Goal: Task Accomplishment & Management: Manage account settings

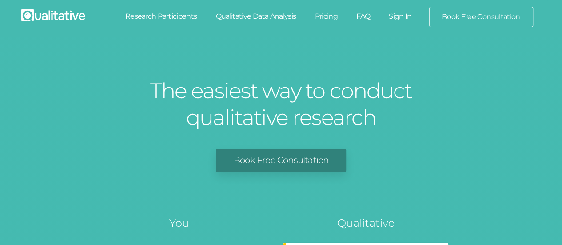
click at [398, 16] on link "Sign In" at bounding box center [401, 17] width 42 height 20
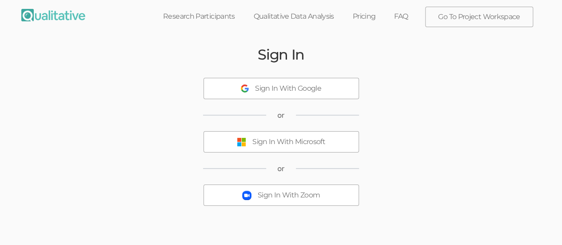
click at [275, 145] on div "Sign In With Microsoft" at bounding box center [288, 142] width 73 height 10
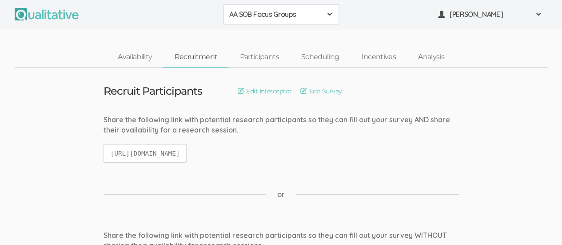
click at [328, 17] on span at bounding box center [329, 14] width 7 height 7
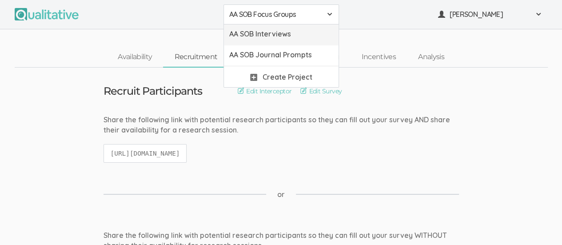
click at [307, 34] on span "AA SOB Interviews" at bounding box center [281, 34] width 104 height 10
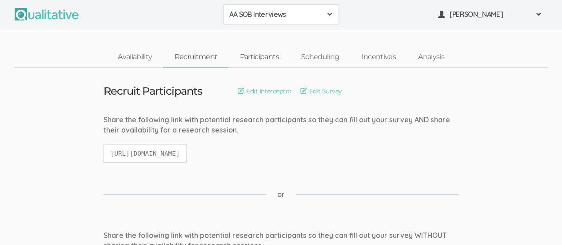
click at [264, 64] on link "Participants" at bounding box center [258, 57] width 61 height 19
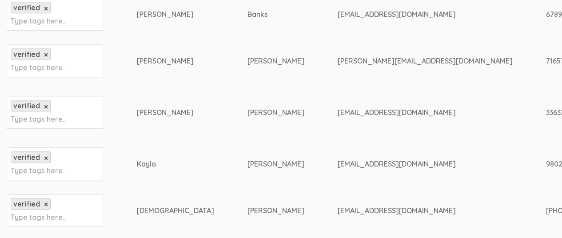
scroll to position [320, 0]
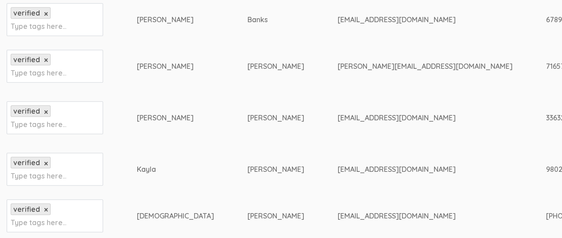
drag, startPoint x: 278, startPoint y: 65, endPoint x: 369, endPoint y: 65, distance: 90.7
click at [369, 65] on div "sarah.e.noel36@gmail.com" at bounding box center [424, 66] width 175 height 10
copy div "sarah.e.noel36@gmail.com"
drag, startPoint x: 129, startPoint y: 64, endPoint x: 238, endPoint y: 64, distance: 109.3
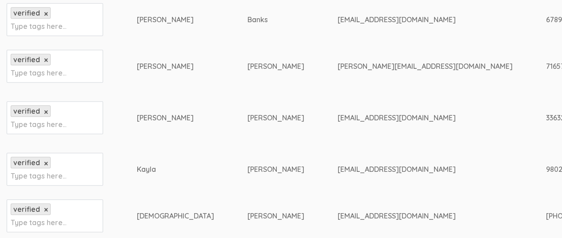
copy tr "Sarah-Elizabeth Noel"
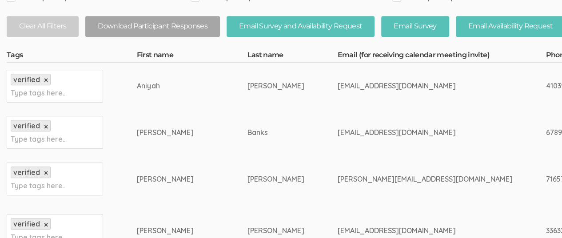
scroll to position [206, 0]
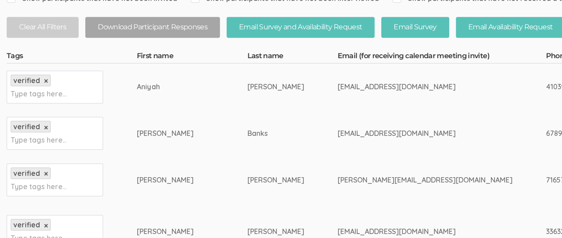
drag, startPoint x: 131, startPoint y: 86, endPoint x: 245, endPoint y: 88, distance: 114.3
click at [136, 85] on div "Aniyah" at bounding box center [174, 87] width 77 height 10
drag, startPoint x: 129, startPoint y: 85, endPoint x: 245, endPoint y: 91, distance: 116.2
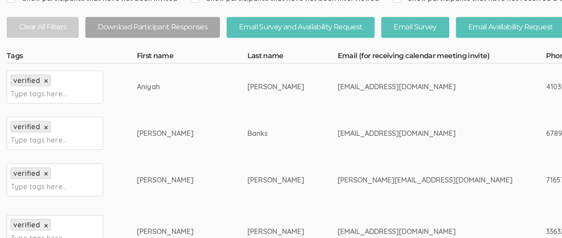
copy tr "Aniyah Moody"
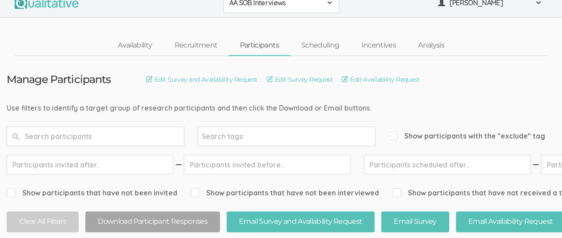
scroll to position [0, 0]
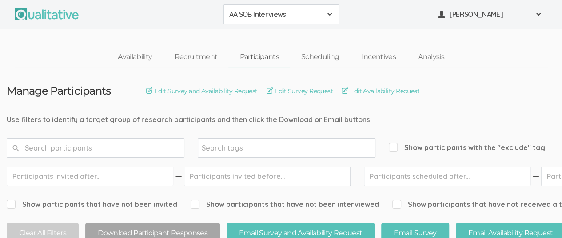
click at [330, 14] on span at bounding box center [329, 14] width 7 height 7
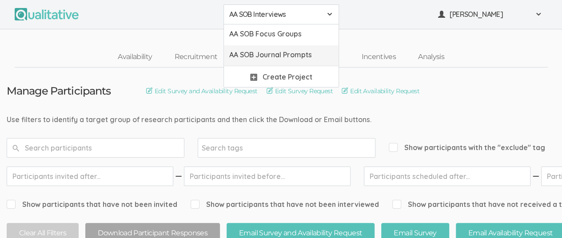
click at [307, 52] on span "AA SOB Journal Prompts" at bounding box center [281, 55] width 104 height 10
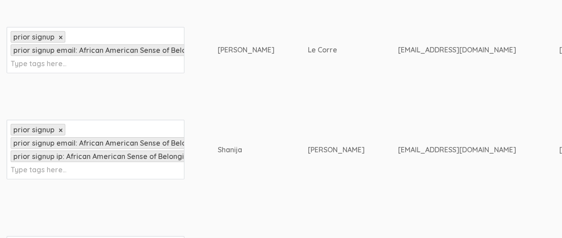
scroll to position [1157, 0]
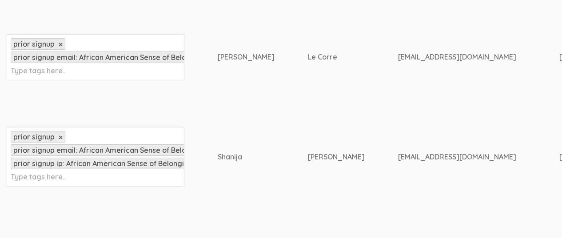
drag, startPoint x: 218, startPoint y: 112, endPoint x: 320, endPoint y: 115, distance: 101.4
copy tr "Shanija Coicou"
